Goal: Task Accomplishment & Management: Use online tool/utility

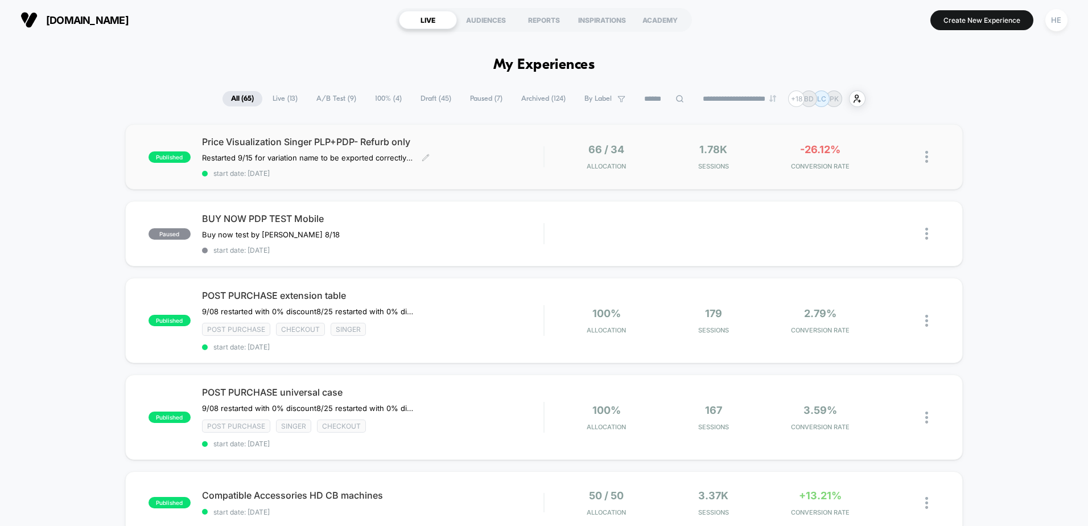
click at [472, 160] on div "Price Visualization Singer PLP+PDP- Refurb only Restarted 9/15 for variation na…" at bounding box center [373, 157] width 342 height 42
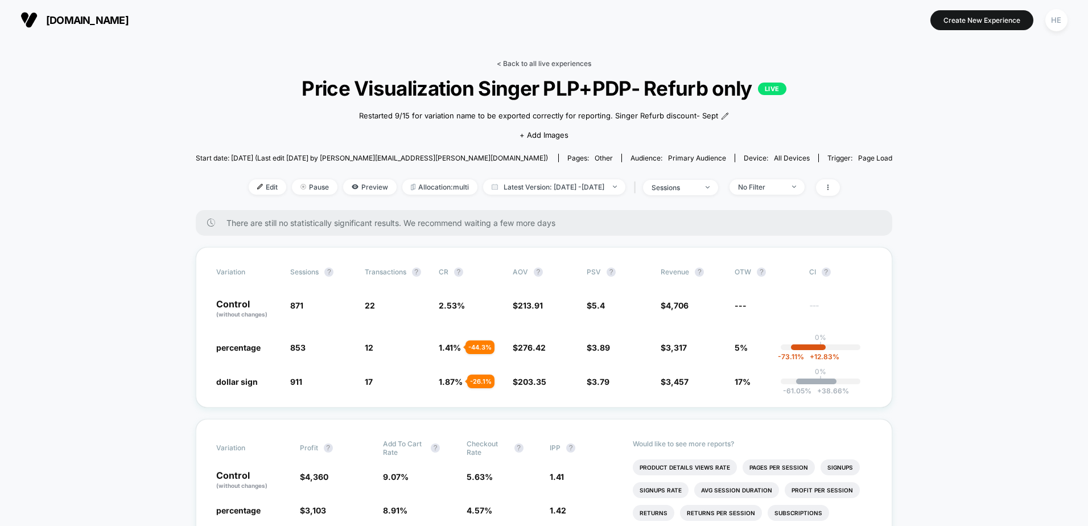
click at [561, 60] on link "< Back to all live experiences" at bounding box center [544, 63] width 95 height 9
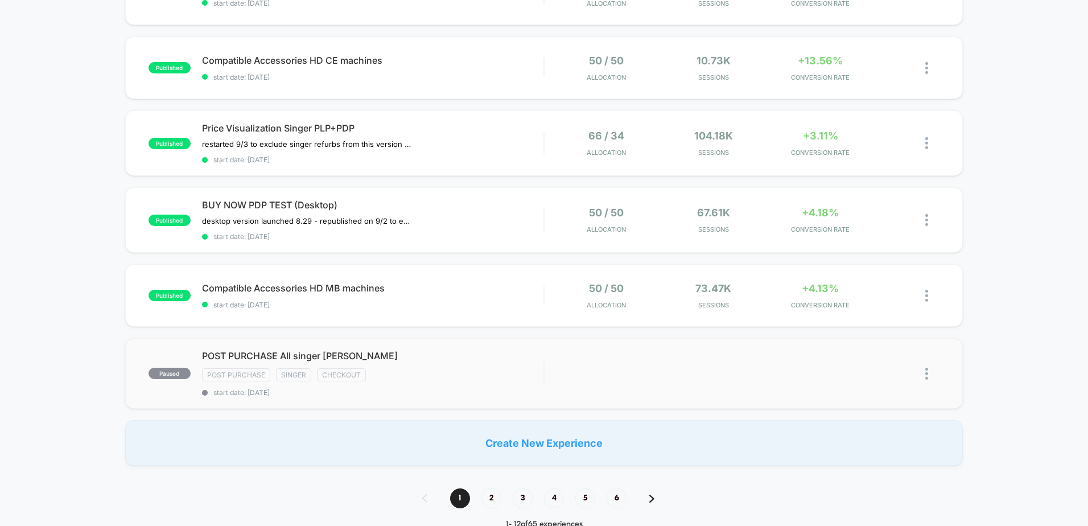
scroll to position [683, 0]
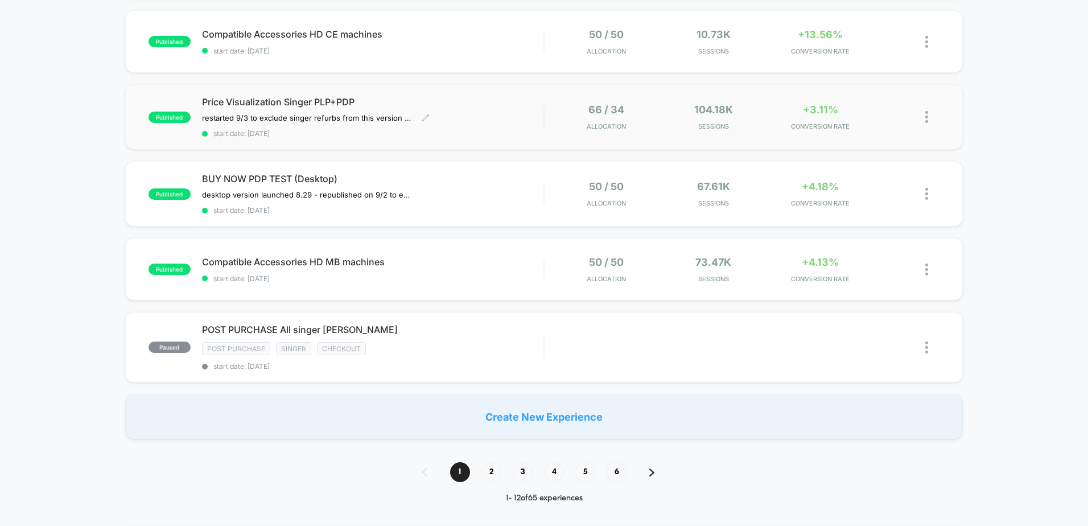
click at [448, 106] on span "Price Visualization Singer PLP+PDP" at bounding box center [373, 101] width 342 height 11
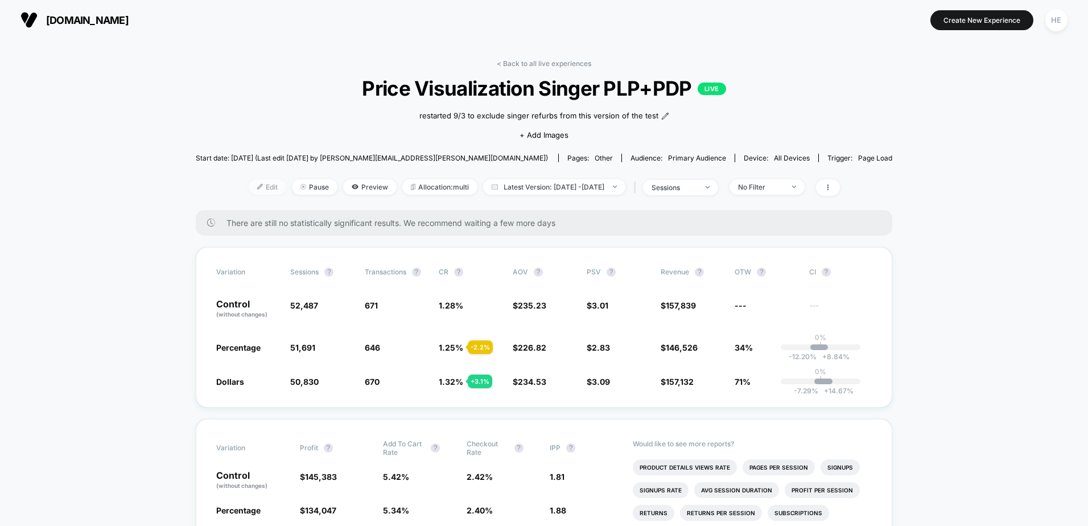
click at [249, 188] on span "Edit" at bounding box center [268, 186] width 38 height 15
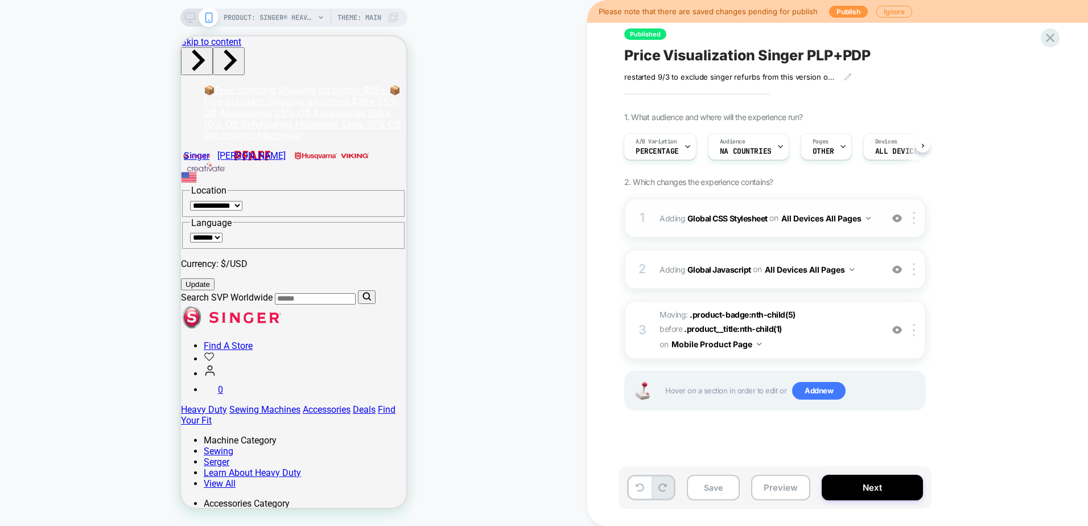
click at [766, 204] on div "1 Adding Global CSS Stylesheet on All Devices All Pages Add Before Add After Ta…" at bounding box center [776, 218] width 302 height 40
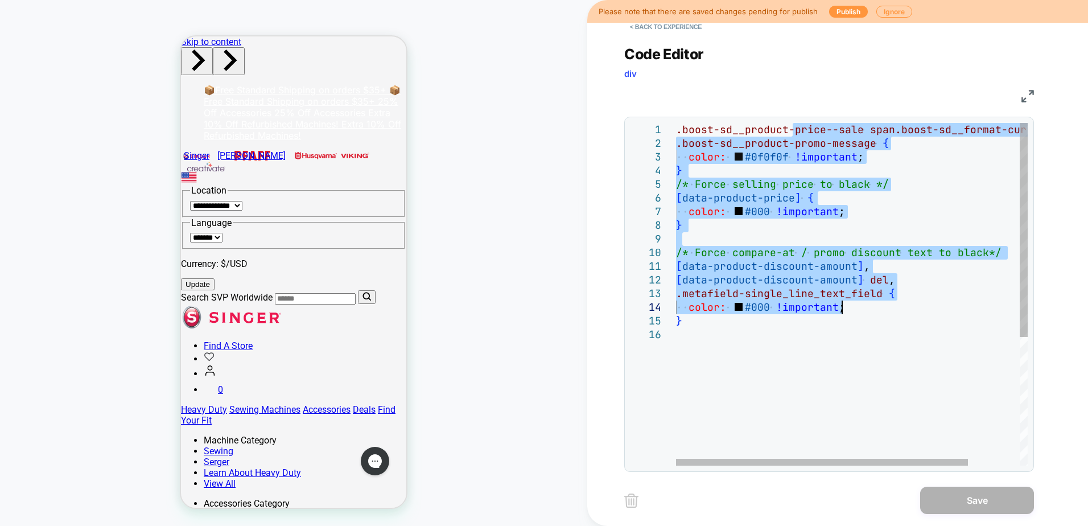
drag, startPoint x: 792, startPoint y: 126, endPoint x: 901, endPoint y: 305, distance: 209.5
click at [901, 305] on div ".boost-sd__product-price--sale span.boost-sd__format-currency , .boost-sd__prod…" at bounding box center [883, 397] width 414 height 548
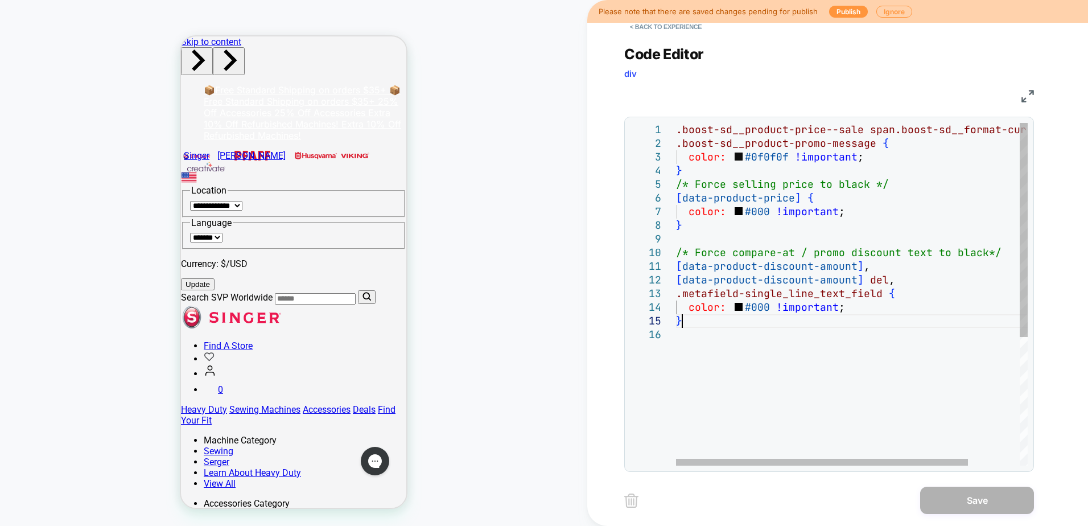
click at [907, 327] on div ".boost-sd__product-price--sale span.boost-sd__format-currency , .boost-sd__prod…" at bounding box center [883, 397] width 414 height 548
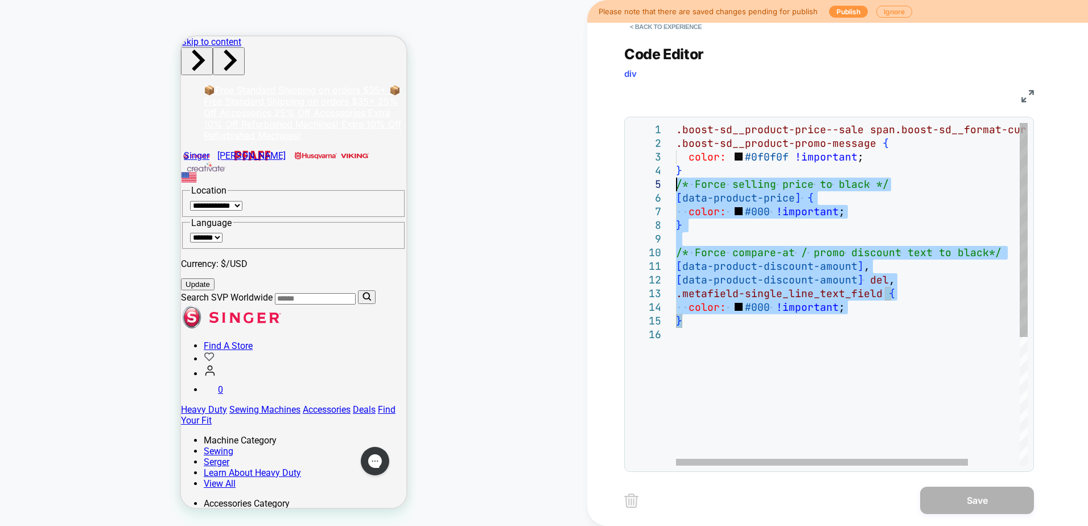
drag, startPoint x: 905, startPoint y: 322, endPoint x: 647, endPoint y: 184, distance: 292.1
click at [676, 184] on div ".boost-sd__product-price--sale span.boost-sd__format-currency , .boost-sd__prod…" at bounding box center [883, 397] width 414 height 548
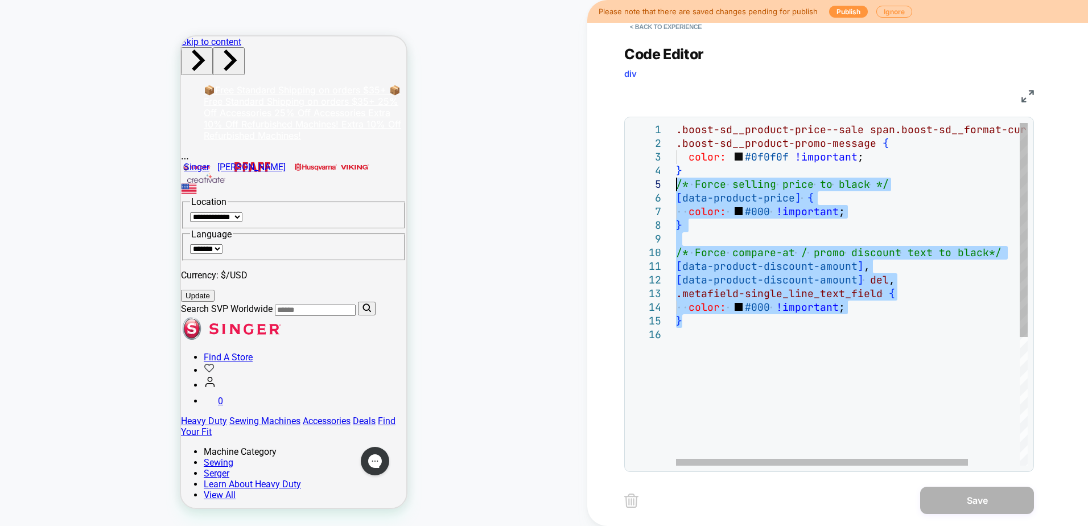
type textarea "**********"
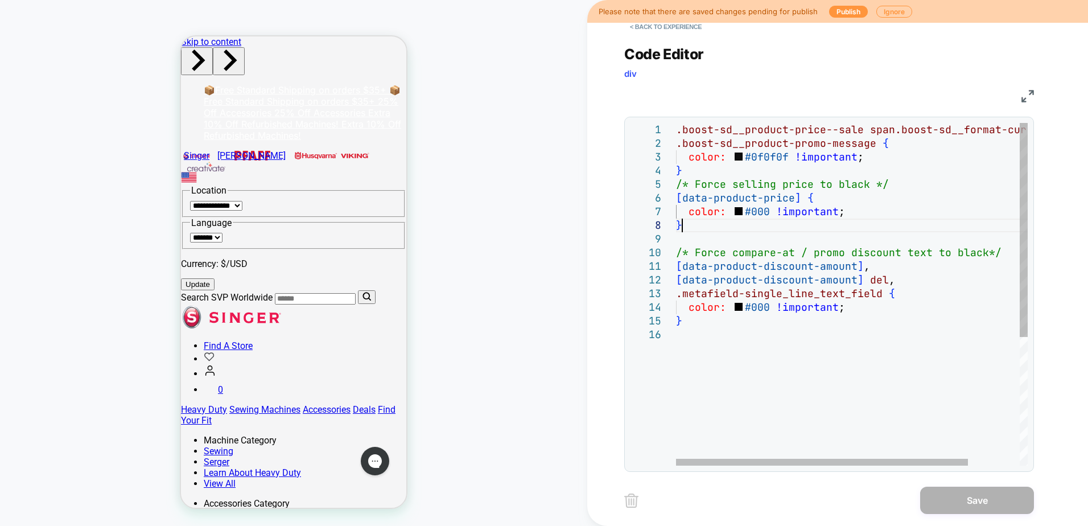
click at [823, 219] on div ".boost-sd__product-price--sale span.boost-sd__format-currency , .boost-sd__prod…" at bounding box center [883, 397] width 414 height 548
click at [914, 229] on div ".boost-sd__product-price--sale span.boost-sd__format-currency , .boost-sd__prod…" at bounding box center [883, 397] width 414 height 548
click at [806, 81] on div "Code Editor div" at bounding box center [830, 65] width 410 height 39
